Goal: Task Accomplishment & Management: Manage account settings

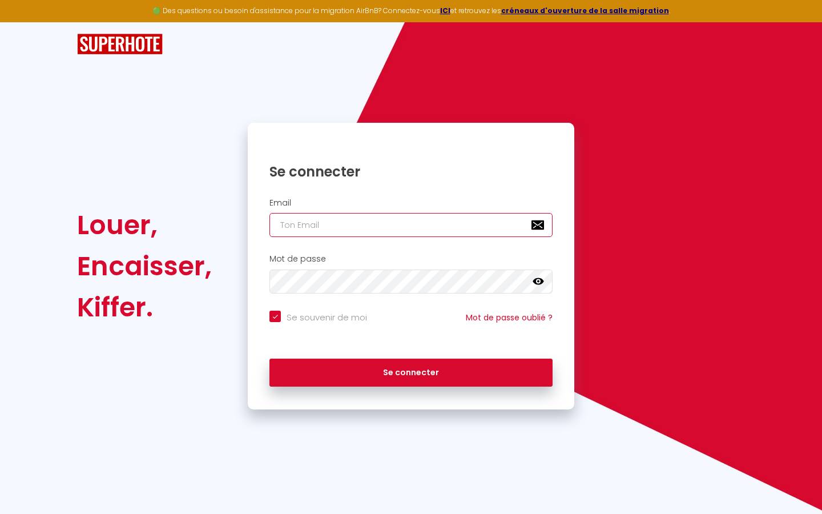
type input "s"
checkbox input "true"
type input "su"
checkbox input "true"
type input "sup"
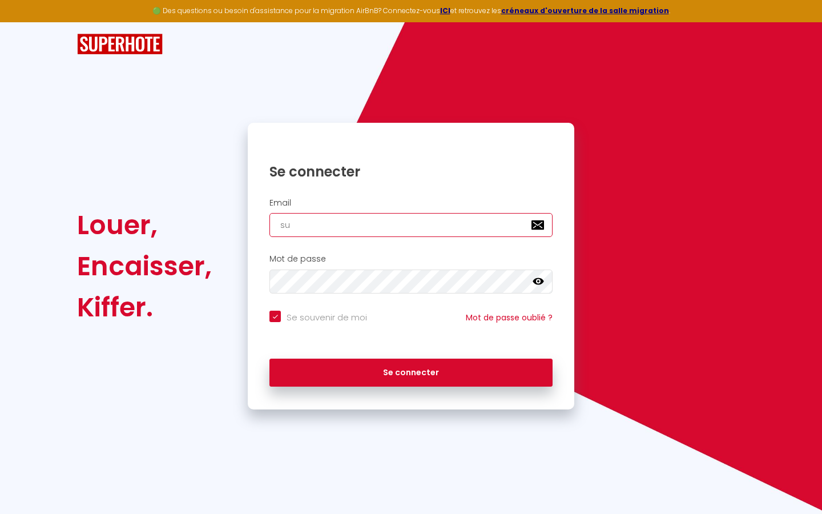
checkbox input "true"
type input "supe"
checkbox input "true"
type input "super"
checkbox input "true"
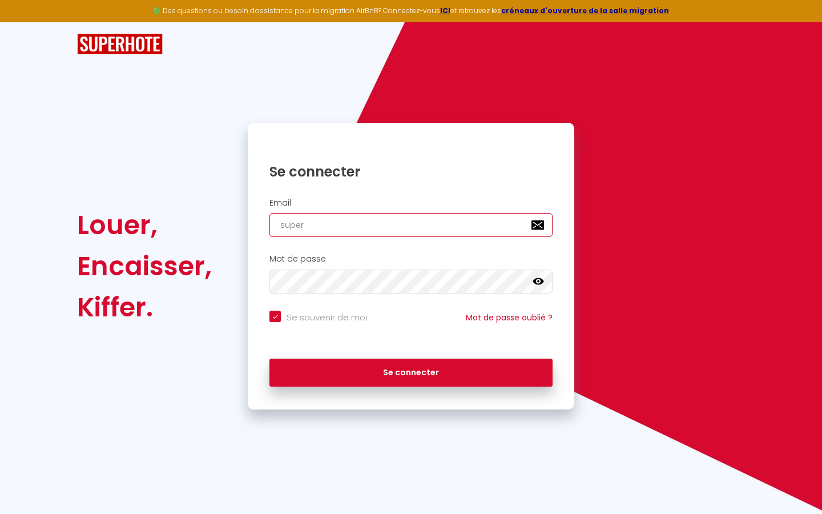
type input "superb"
checkbox input "true"
type input "superbo"
checkbox input "true"
type input "superbor"
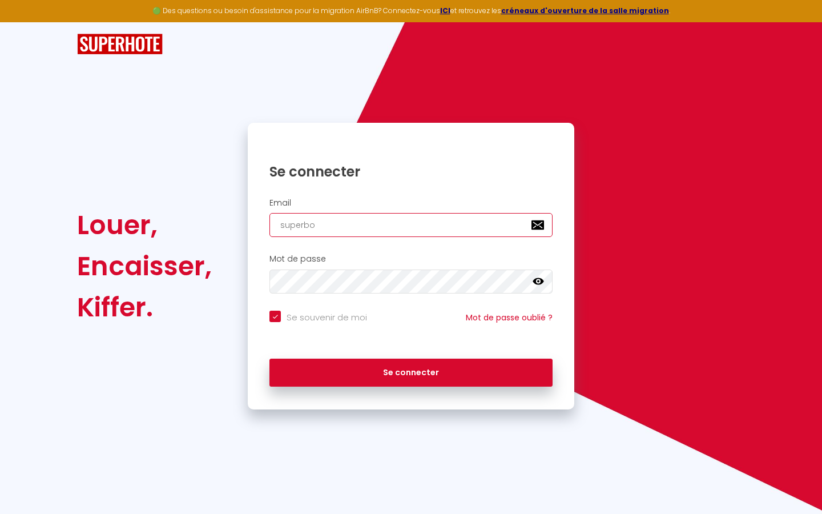
checkbox input "true"
type input "superbord"
checkbox input "true"
type input "superborde"
checkbox input "true"
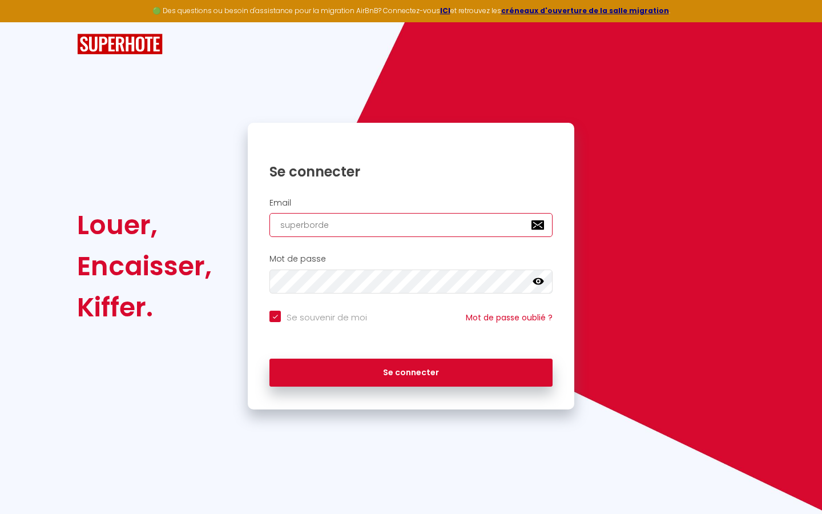
type input "superbordea"
checkbox input "true"
type input "superbordeau"
checkbox input "true"
type input "superbordeaux"
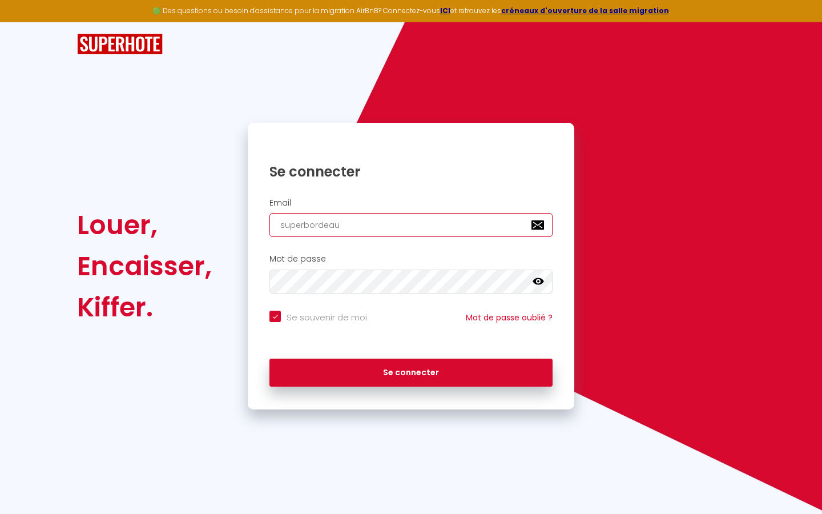
checkbox input "true"
type input "superbordeaux@"
checkbox input "true"
type input "superbordeaux@g"
checkbox input "true"
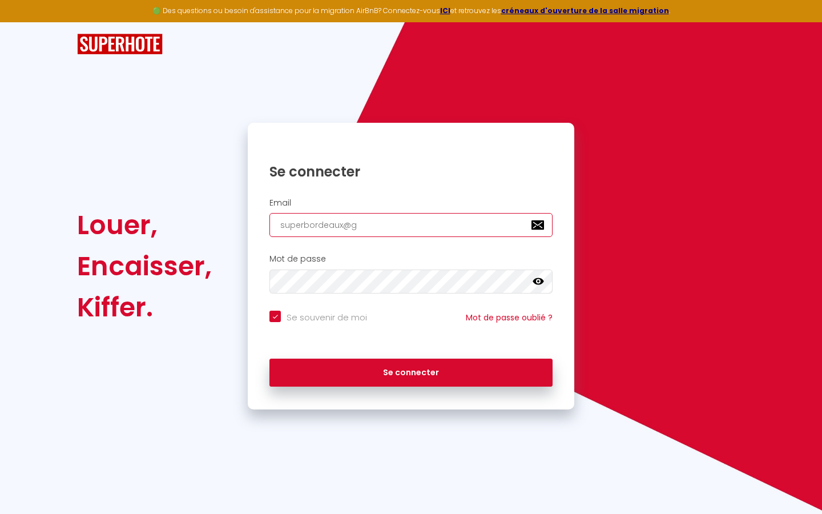
type input "superbordeaux@gm"
checkbox input "true"
type input "superbordeaux@gma"
checkbox input "true"
type input "superbordeaux@gmai"
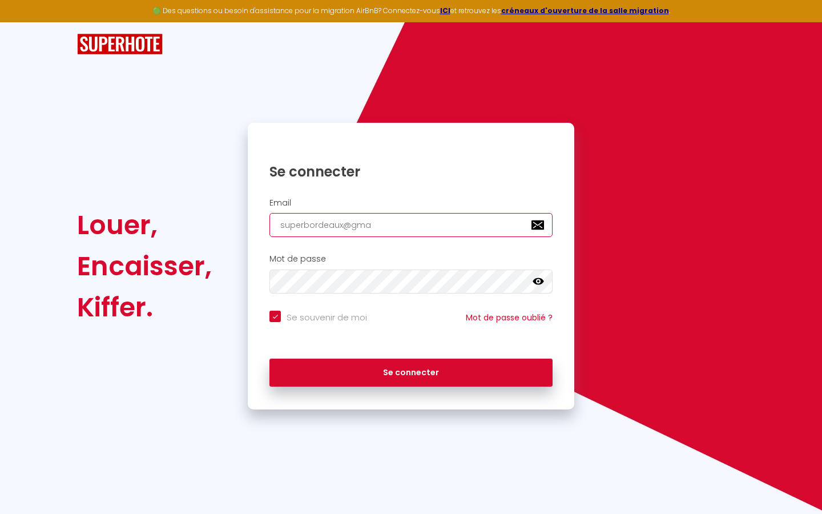
checkbox input "true"
type input "[EMAIL_ADDRESS]"
checkbox input "true"
type input "[EMAIL_ADDRESS]."
checkbox input "true"
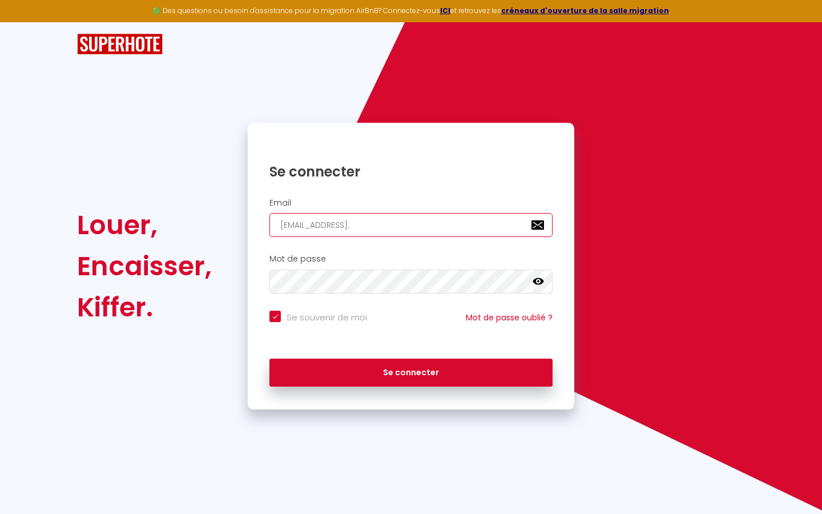
type input "superbordeaux@gmail.c"
checkbox input "true"
type input "[EMAIL_ADDRESS][DOMAIN_NAME]"
checkbox input "true"
type input "[EMAIL_ADDRESS][DOMAIN_NAME]"
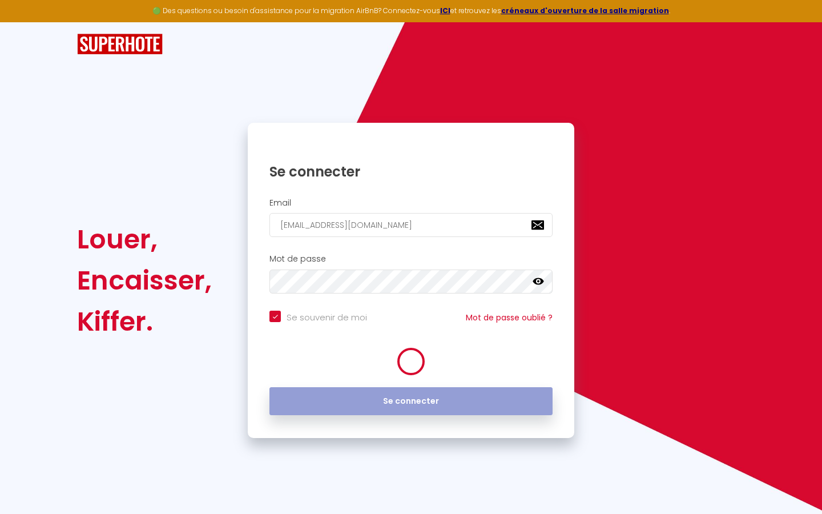
checkbox input "true"
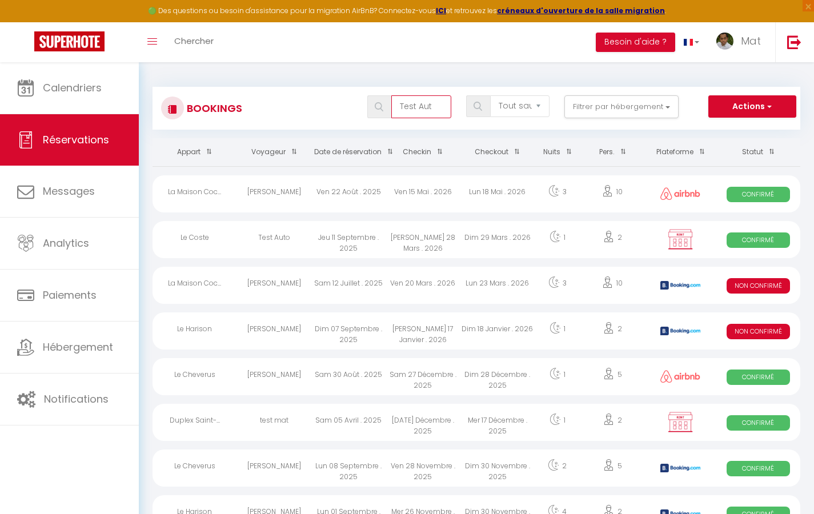
type input "Test Auto"
select select "OK"
select select "KO"
select select "0"
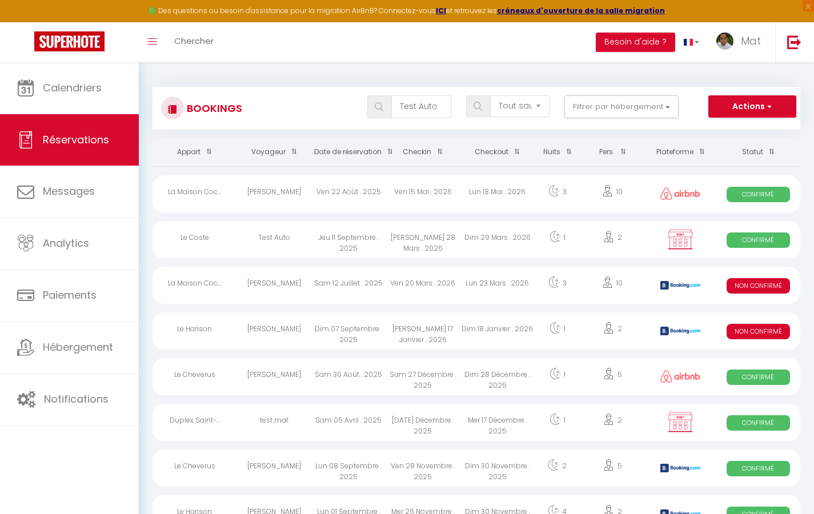
select select "1"
select select
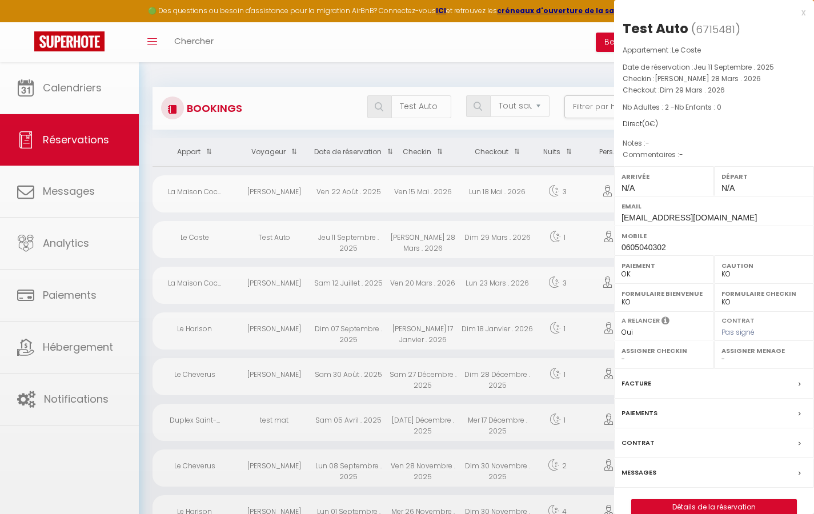
select select "32380"
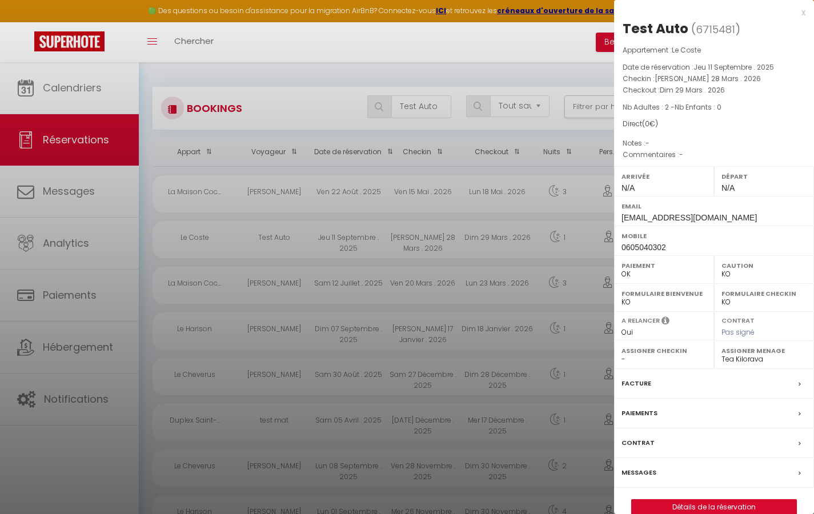
scroll to position [6, 0]
